Goal: Task Accomplishment & Management: Manage account settings

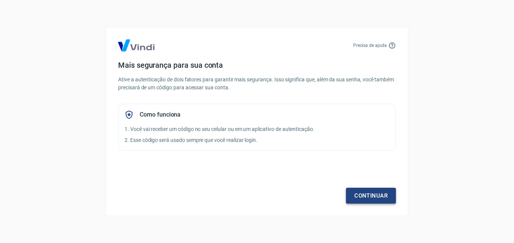
click at [359, 195] on link "Continuar" at bounding box center [371, 196] width 50 height 16
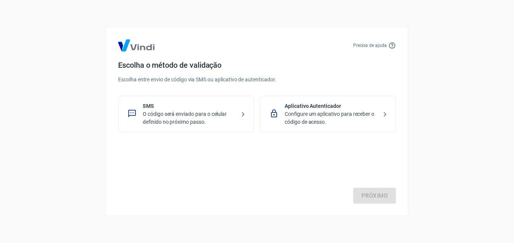
click at [216, 118] on p "O código será enviado para o celular definido no próximo passo." at bounding box center [189, 118] width 93 height 16
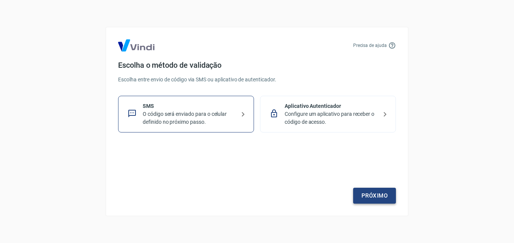
click at [381, 199] on link "Próximo" at bounding box center [374, 196] width 43 height 16
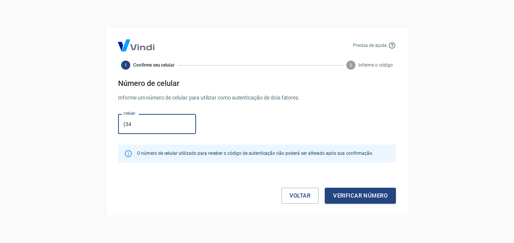
type input "[PHONE_NUMBER]"
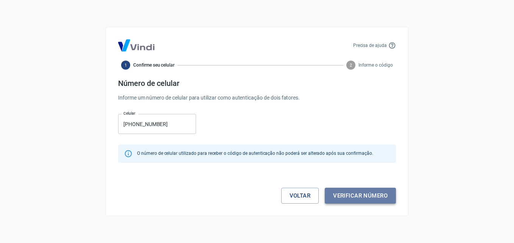
click at [348, 190] on button "Verificar número" at bounding box center [360, 196] width 71 height 16
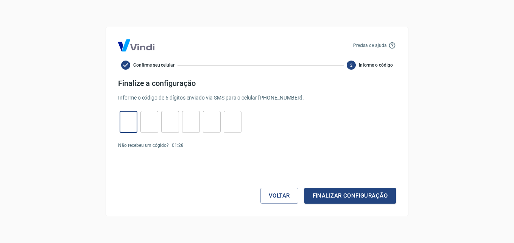
click at [136, 127] on input "tel" at bounding box center [129, 122] width 18 height 16
type input "4"
type input "8"
type input "0"
type input "6"
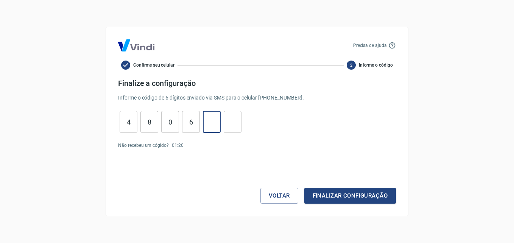
type input "4"
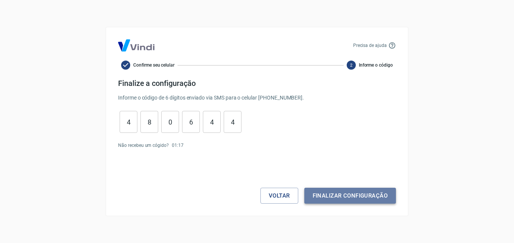
click at [329, 189] on button "Finalizar configuração" at bounding box center [350, 196] width 92 height 16
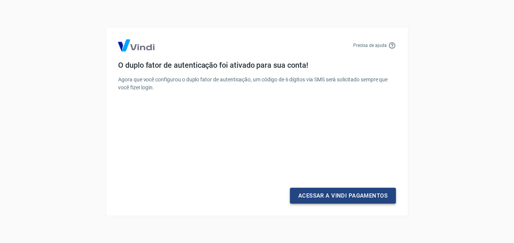
click at [312, 193] on link "Acessar a Vindi Pagamentos" at bounding box center [343, 196] width 106 height 16
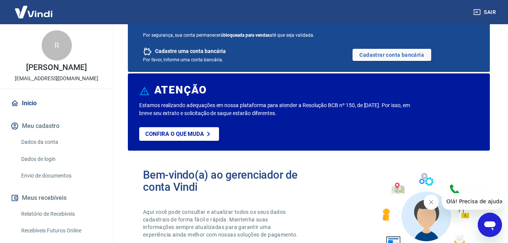
scroll to position [38, 0]
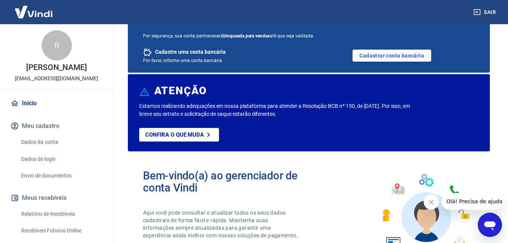
click at [43, 128] on button "Meu cadastro" at bounding box center [56, 126] width 95 height 17
click at [52, 143] on link "Dados da conta" at bounding box center [61, 142] width 86 height 16
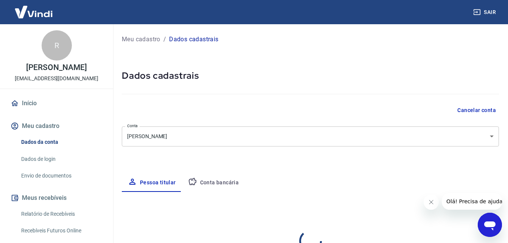
select select "MG"
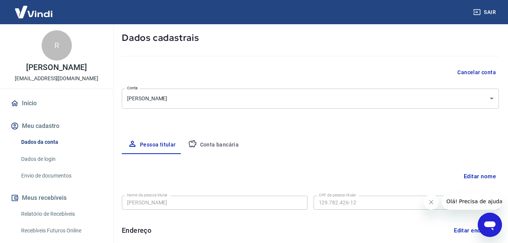
click at [215, 148] on button "Conta bancária" at bounding box center [213, 145] width 63 height 18
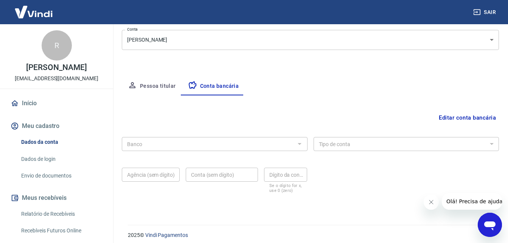
scroll to position [102, 0]
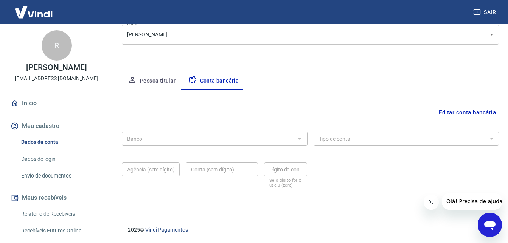
click at [461, 114] on button "Editar conta bancária" at bounding box center [467, 112] width 63 height 14
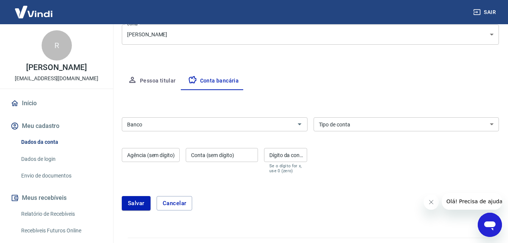
click at [159, 120] on input "Banco" at bounding box center [208, 124] width 169 height 9
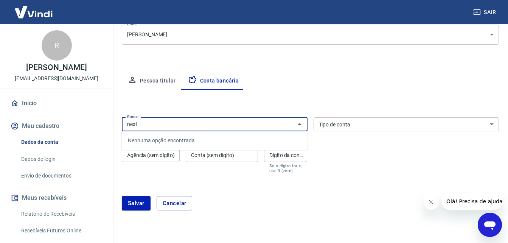
click at [172, 132] on div "Nenhuma opção encontrada" at bounding box center [215, 140] width 186 height 19
click at [174, 124] on input "next" at bounding box center [208, 124] width 169 height 9
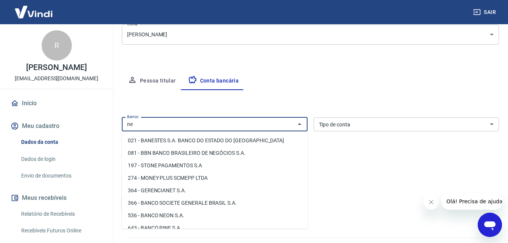
type input "n"
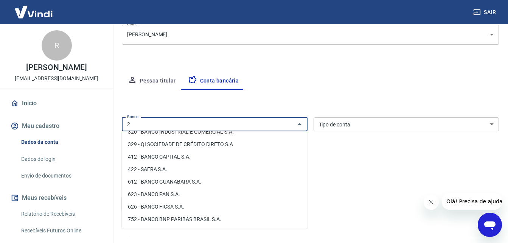
scroll to position [0, 0]
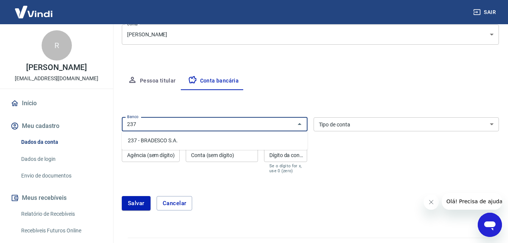
click at [211, 138] on li "237 - BRADESCO S.A." at bounding box center [215, 140] width 186 height 12
type input "237 - BRADESCO S.A."
click at [373, 124] on select "Conta Corrente Conta Poupança" at bounding box center [407, 124] width 186 height 14
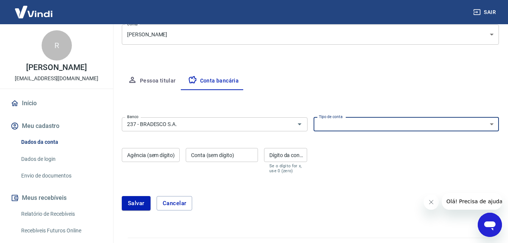
select select "1"
click at [314, 117] on select "Conta Corrente Conta Poupança" at bounding box center [407, 124] width 186 height 14
click at [149, 157] on input "Agência (sem dígito)" at bounding box center [151, 155] width 58 height 14
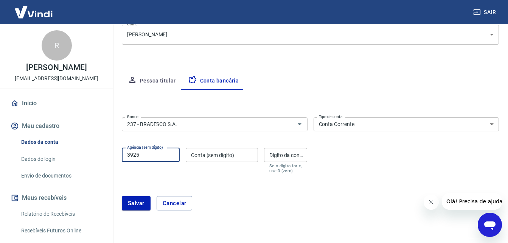
type input "3925"
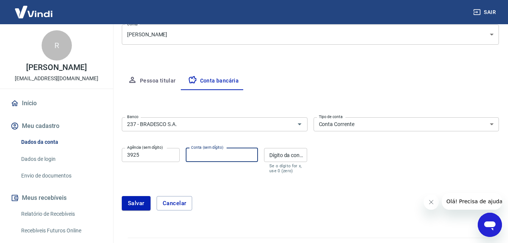
click at [213, 161] on input "Conta (sem dígito)" at bounding box center [222, 155] width 72 height 14
type input "625923"
click at [275, 157] on div "Dígito da conta Dígito da conta Se o dígito for x, use 0 (zero)" at bounding box center [286, 160] width 44 height 25
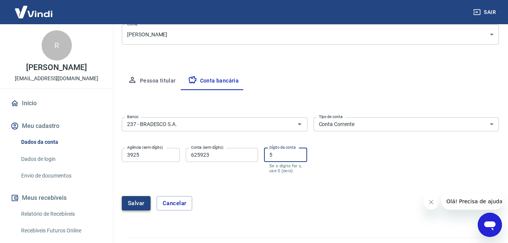
type input "5"
click at [133, 207] on button "Salvar" at bounding box center [136, 203] width 29 height 14
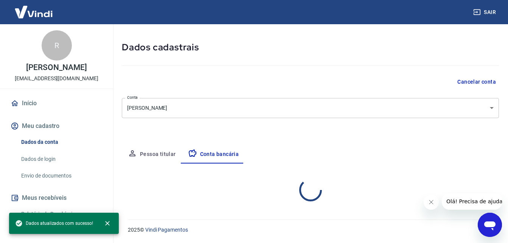
scroll to position [102, 0]
select select "1"
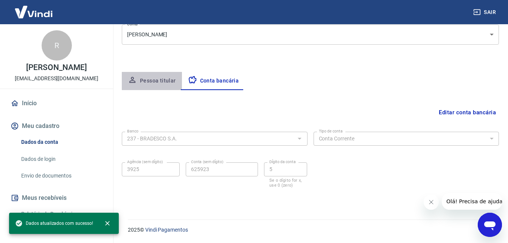
click at [154, 79] on button "Pessoa titular" at bounding box center [152, 81] width 60 height 18
select select "MG"
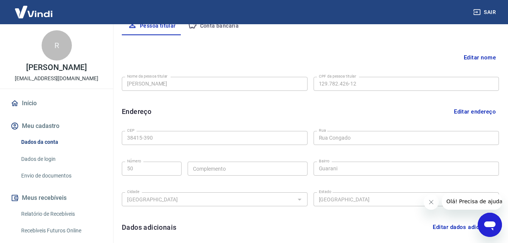
scroll to position [241, 0]
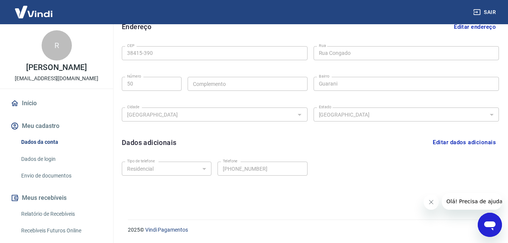
click at [456, 138] on button "Editar dados adicionais" at bounding box center [464, 142] width 69 height 14
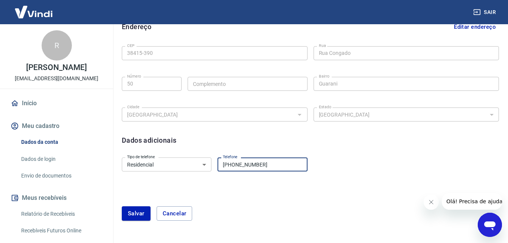
drag, startPoint x: 235, startPoint y: 166, endPoint x: 207, endPoint y: 162, distance: 28.3
click at [208, 162] on div "Tipo de telefone Residencial Comercial Tipo de telefone Telefone [PHONE_NUMBER]…" at bounding box center [215, 163] width 186 height 19
type input "[PHONE_NUMBER]"
drag, startPoint x: 192, startPoint y: 161, endPoint x: 193, endPoint y: 165, distance: 3.9
click at [192, 161] on select "Residencial Comercial" at bounding box center [167, 164] width 90 height 14
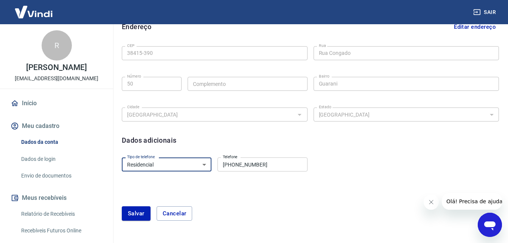
select select "business"
click at [122, 157] on select "Residencial Comercial" at bounding box center [167, 164] width 90 height 14
click at [133, 215] on button "Salvar" at bounding box center [136, 213] width 29 height 14
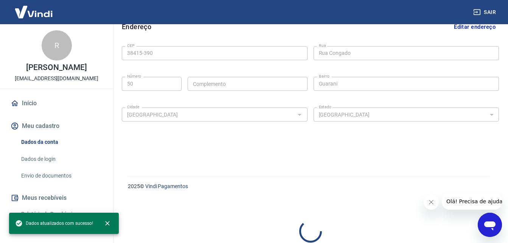
select select "business"
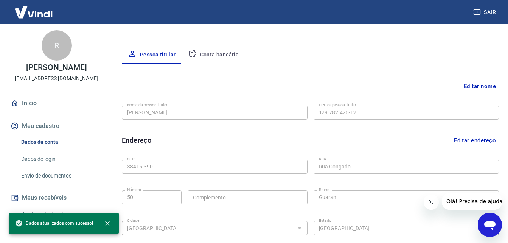
scroll to position [90, 0]
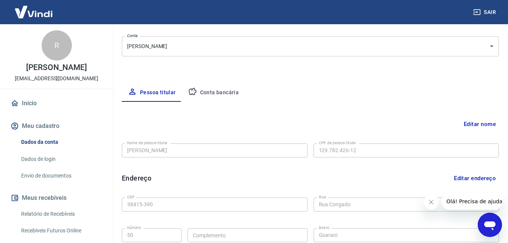
click at [64, 179] on link "Envio de documentos" at bounding box center [61, 176] width 86 height 16
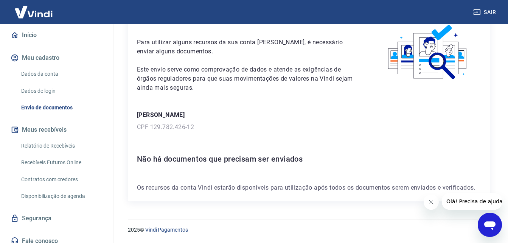
scroll to position [75, 0]
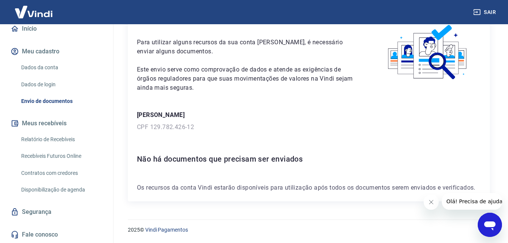
click at [41, 215] on link "Segurança" at bounding box center [56, 212] width 95 height 17
